Goal: Obtain resource: Download file/media

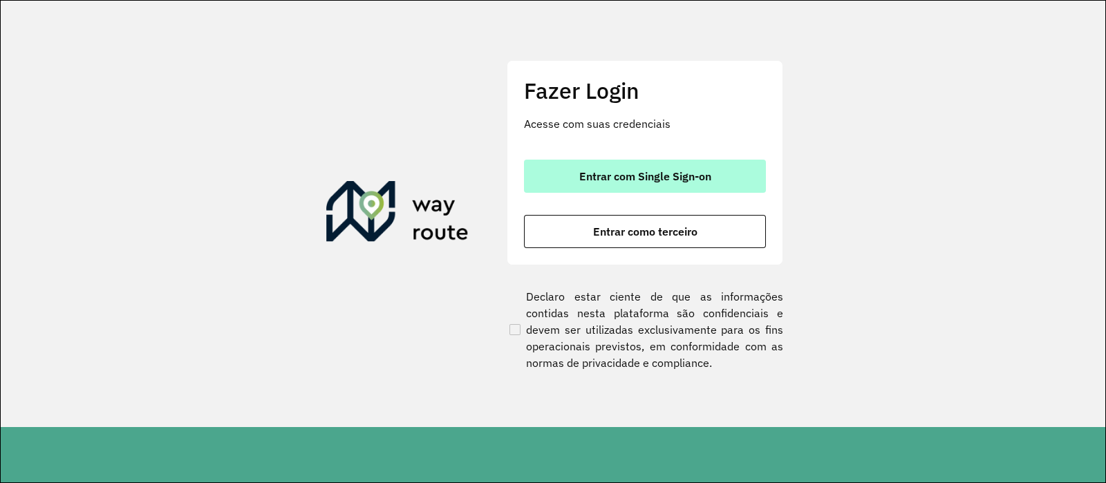
click at [636, 177] on span "Entrar com Single Sign-on" at bounding box center [645, 176] width 132 height 11
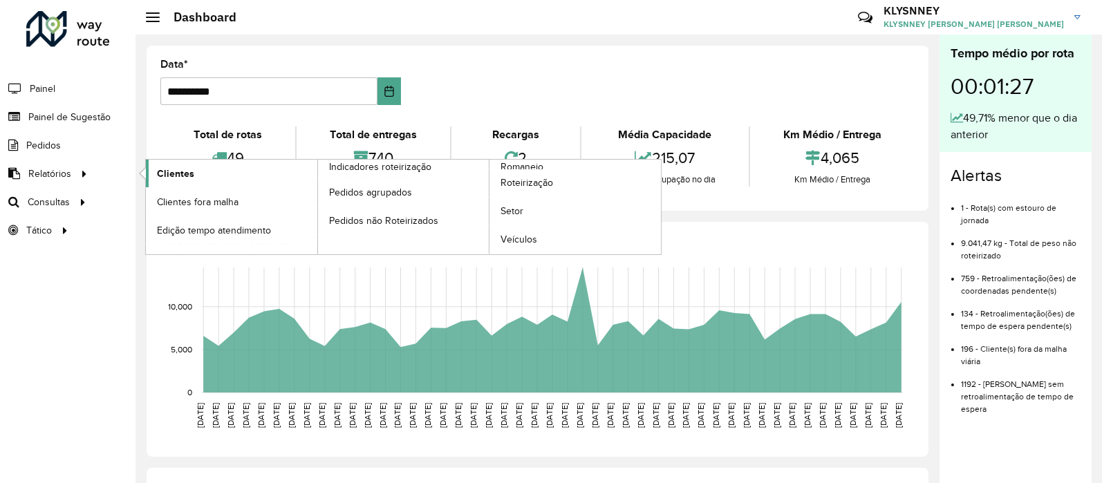
click at [176, 171] on span "Clientes" at bounding box center [175, 174] width 37 height 15
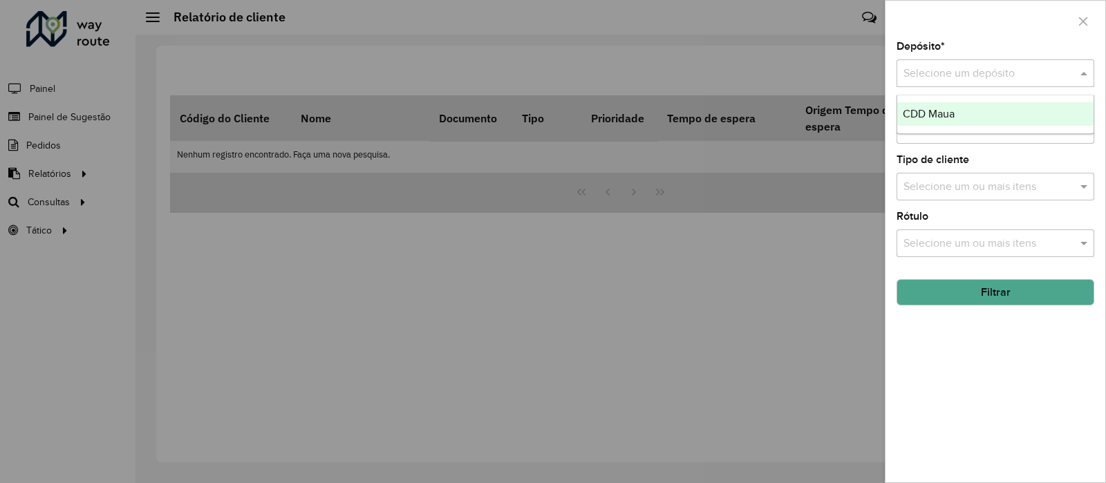
click at [995, 78] on input "text" at bounding box center [981, 74] width 156 height 17
click at [951, 112] on span "CDD Maua" at bounding box center [929, 114] width 52 height 12
click at [987, 294] on button "Filtrar" at bounding box center [995, 292] width 198 height 26
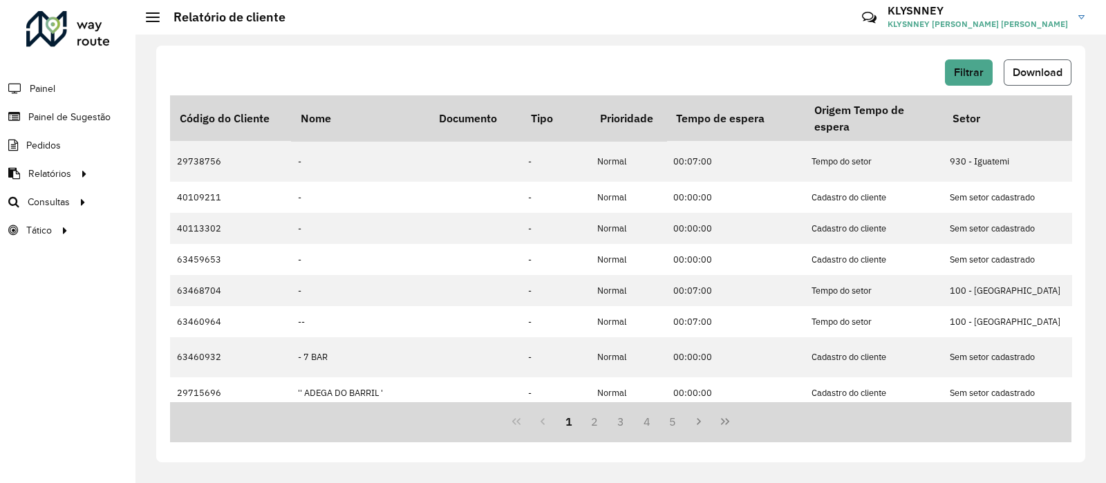
click at [1033, 74] on span "Download" at bounding box center [1037, 72] width 50 height 12
